Goal: Information Seeking & Learning: Stay updated

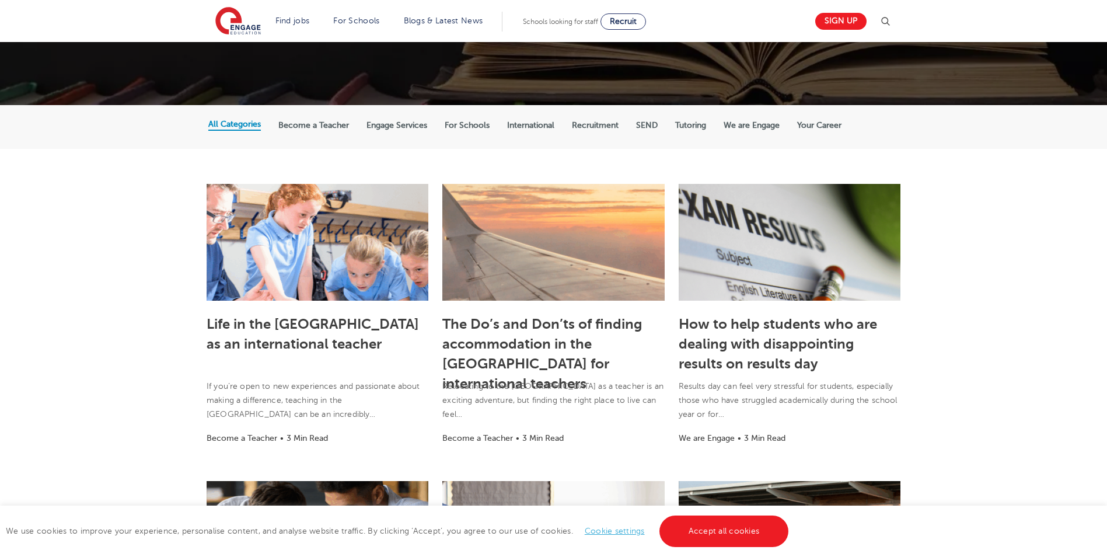
scroll to position [175, 0]
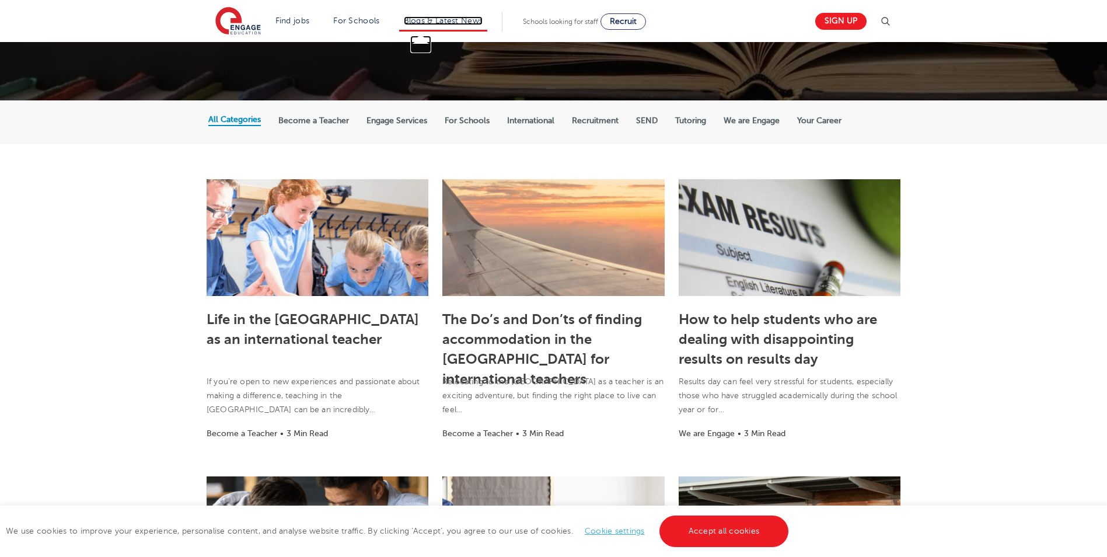
click at [451, 20] on link "Blogs & Latest News" at bounding box center [443, 20] width 79 height 9
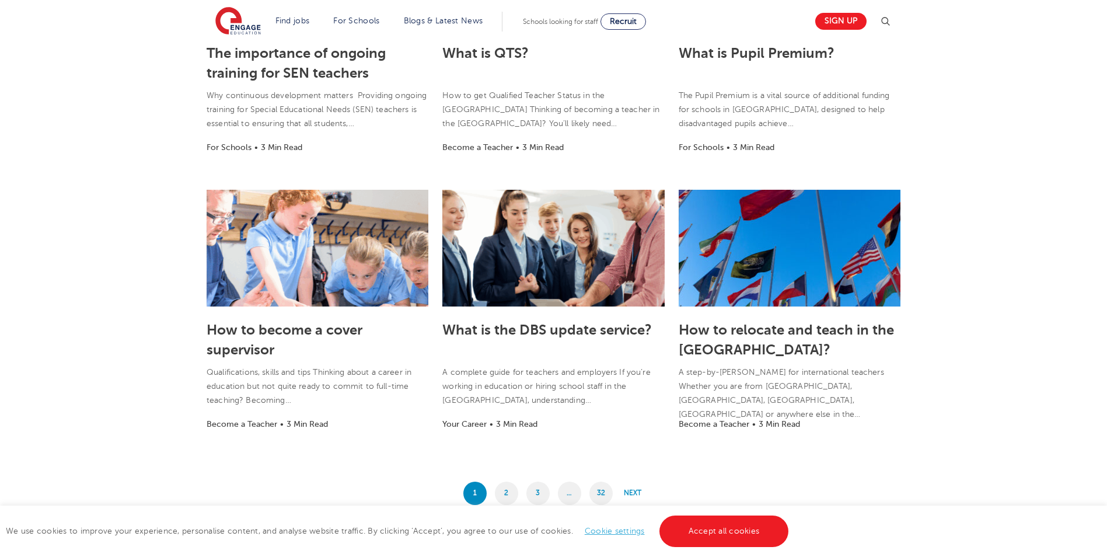
scroll to position [759, 0]
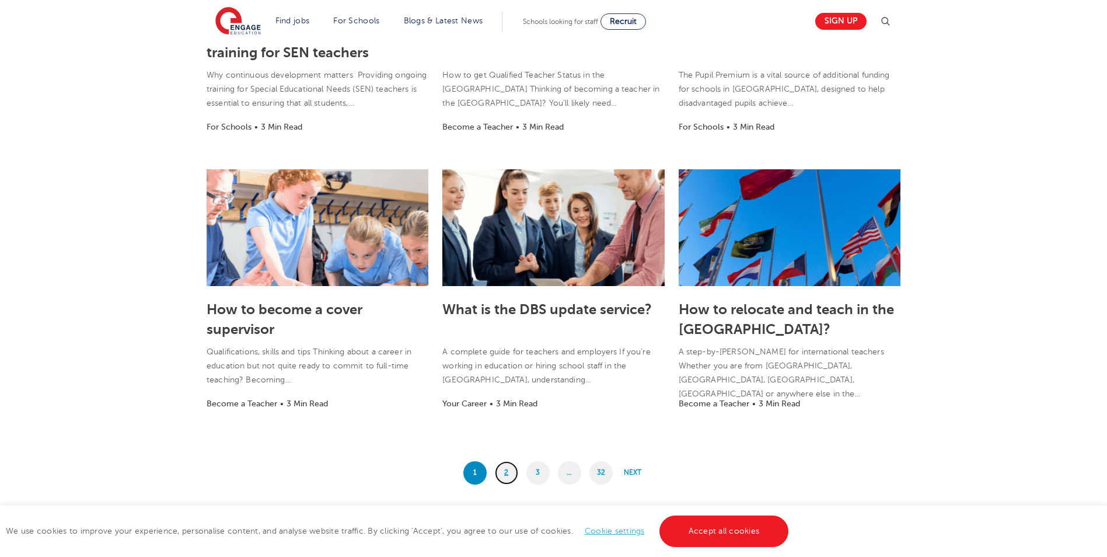
click at [502, 472] on link "2" at bounding box center [506, 472] width 23 height 23
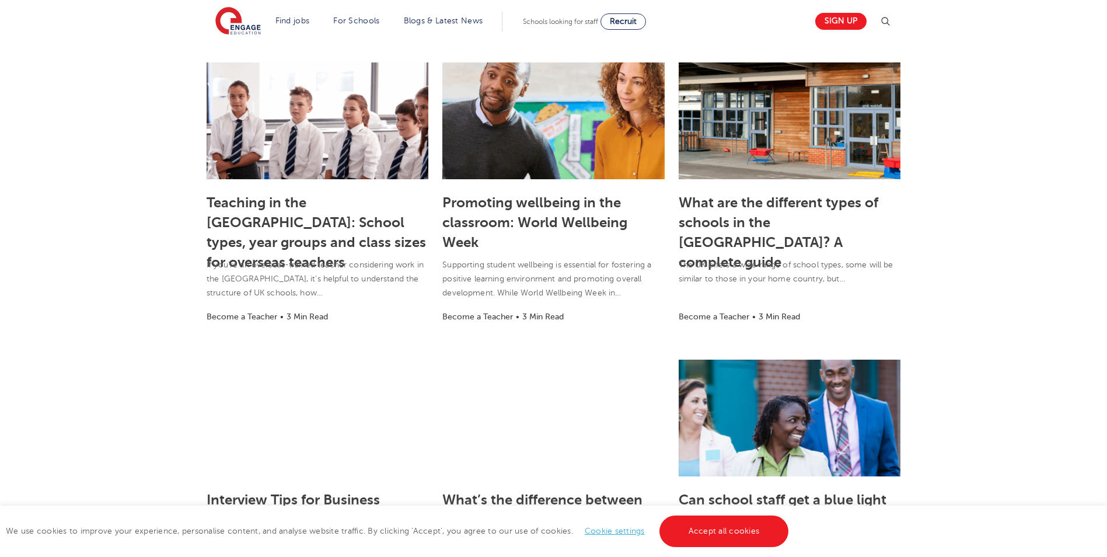
scroll to position [350, 0]
